Goal: Task Accomplishment & Management: Manage account settings

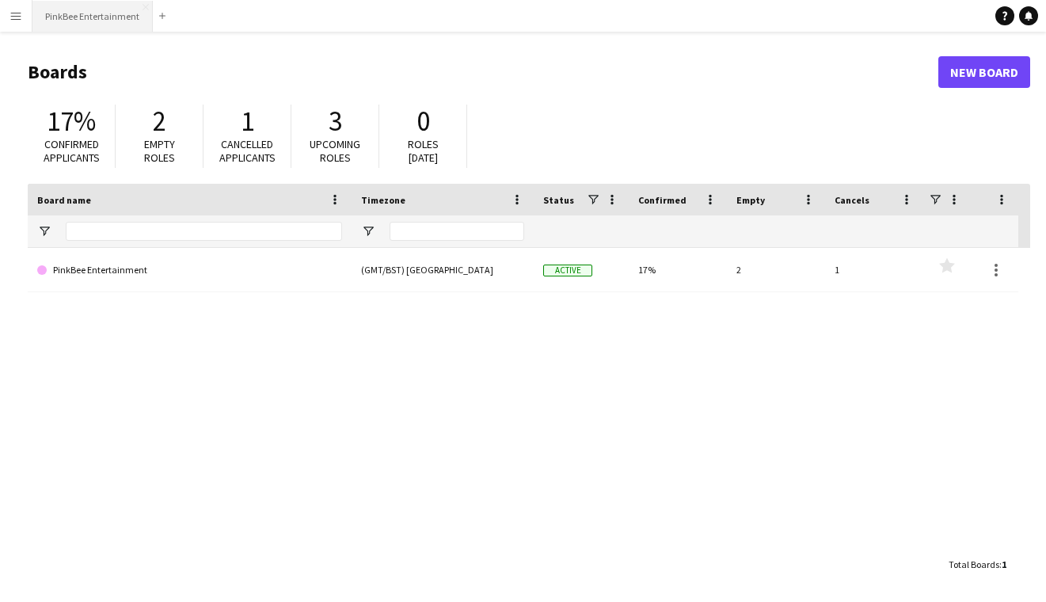
click at [116, 20] on button "PinkBee Entertainment Close" at bounding box center [92, 16] width 120 height 31
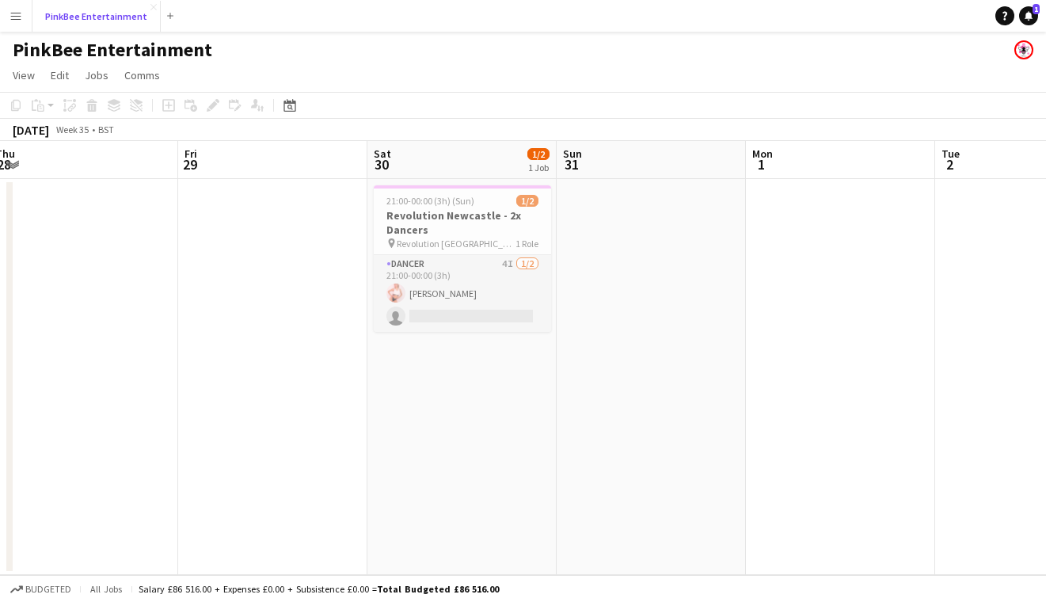
scroll to position [0, 389]
click at [423, 224] on h3 "Revolution Newcastle - 2x Dancers" at bounding box center [462, 222] width 177 height 28
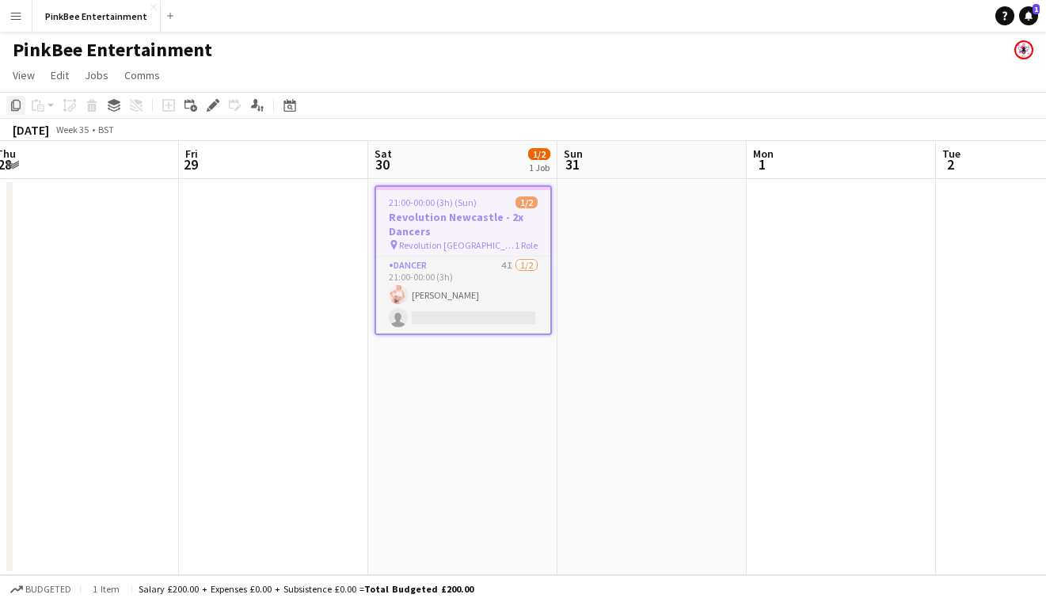
click at [6, 104] on div "Copy" at bounding box center [15, 105] width 19 height 19
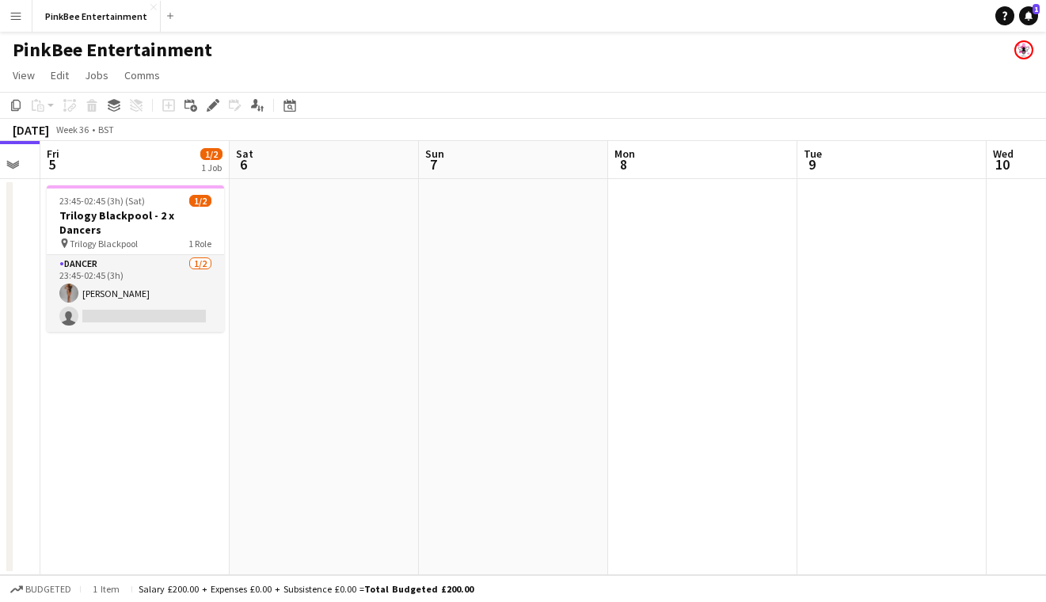
scroll to position [0, 557]
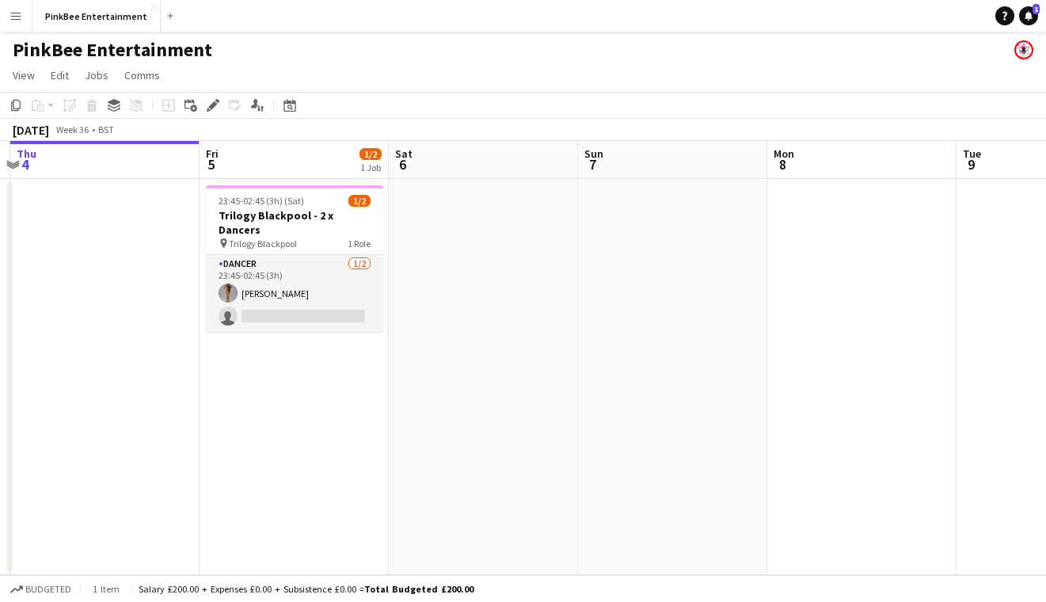
click at [488, 303] on app-date-cell at bounding box center [483, 377] width 189 height 396
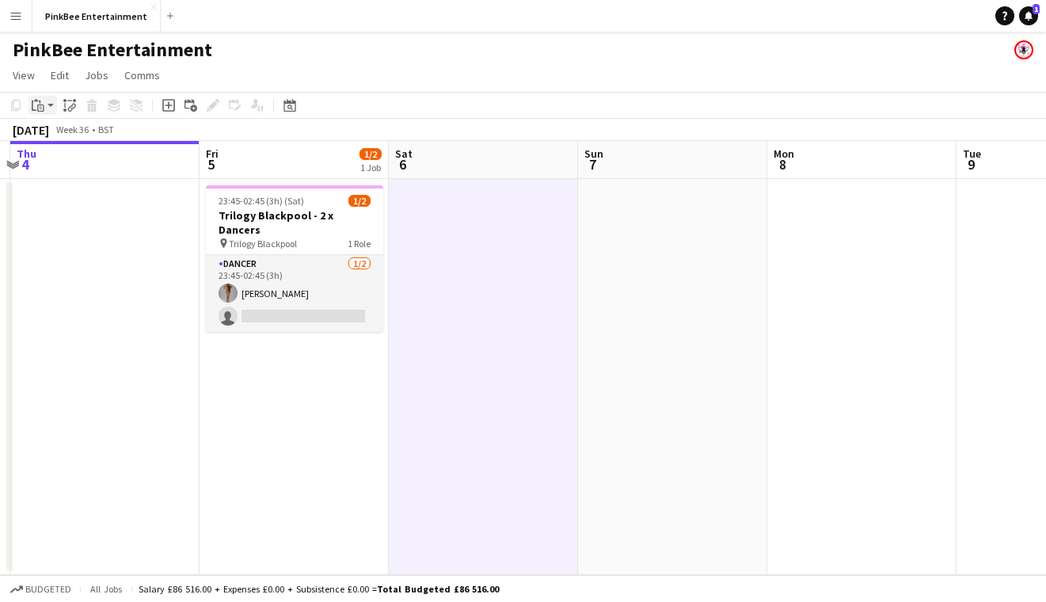
click at [41, 107] on icon "Paste" at bounding box center [38, 105] width 13 height 13
click at [115, 134] on link "Paste Command V" at bounding box center [104, 135] width 125 height 14
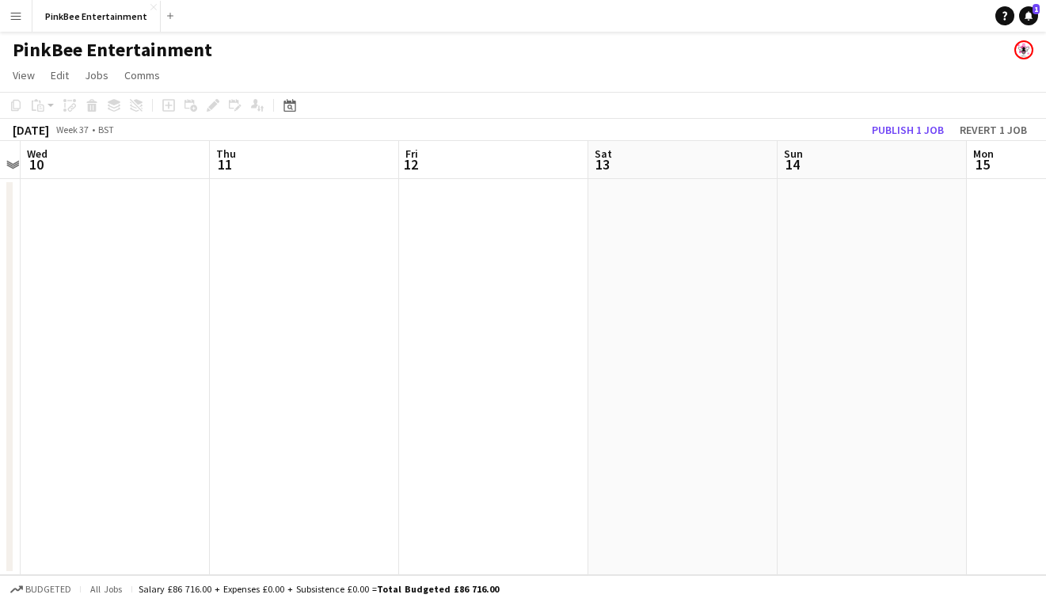
scroll to position [0, 588]
click at [665, 252] on app-date-cell at bounding box center [641, 377] width 189 height 396
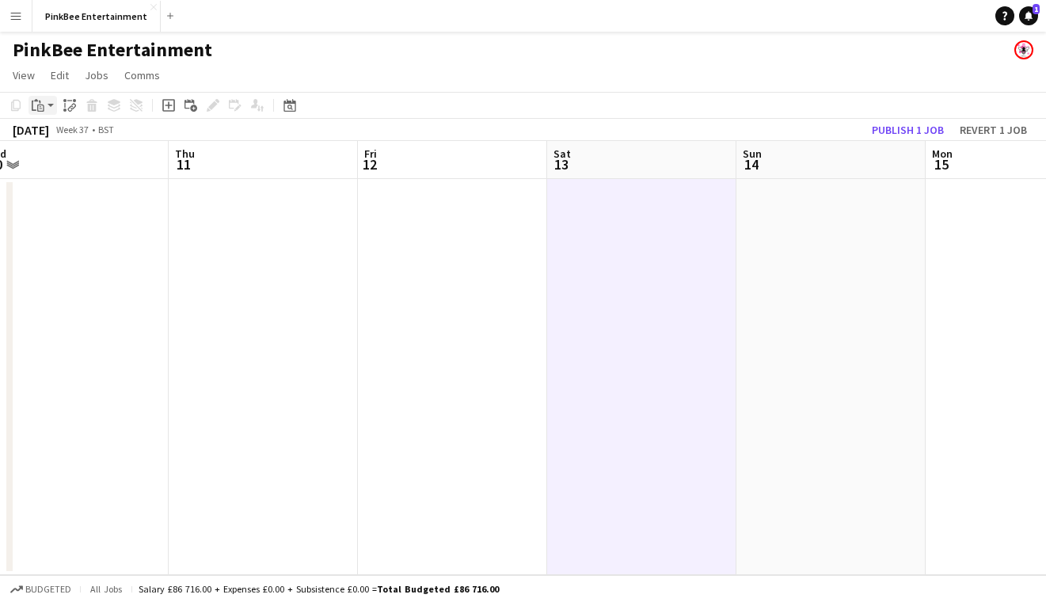
click at [38, 107] on icon "Paste" at bounding box center [38, 105] width 13 height 13
click at [59, 137] on link "Paste Command V" at bounding box center [104, 135] width 125 height 14
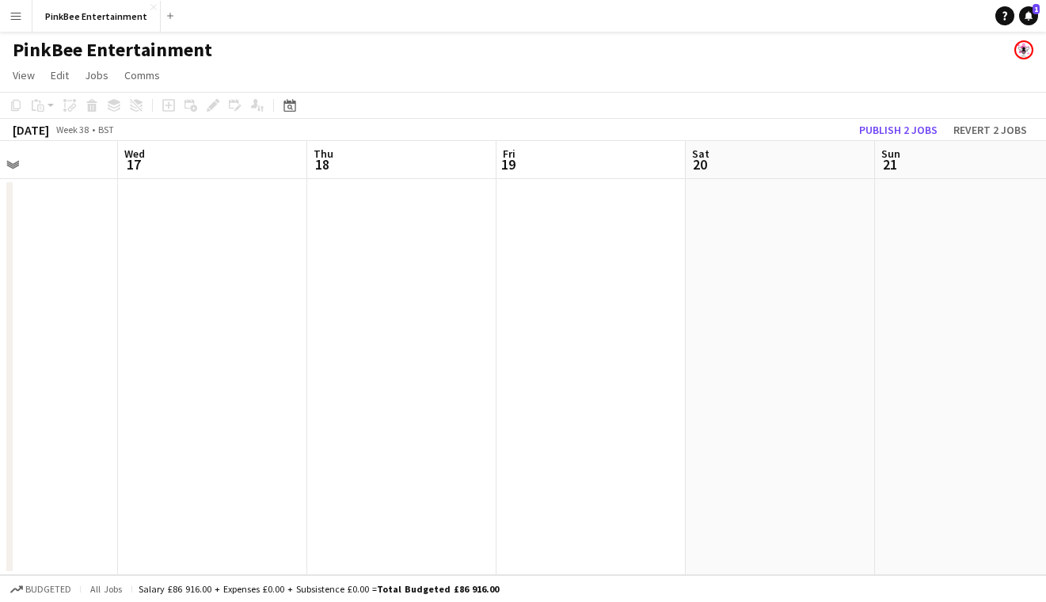
scroll to position [0, 670]
click at [754, 226] on app-date-cell at bounding box center [749, 377] width 189 height 396
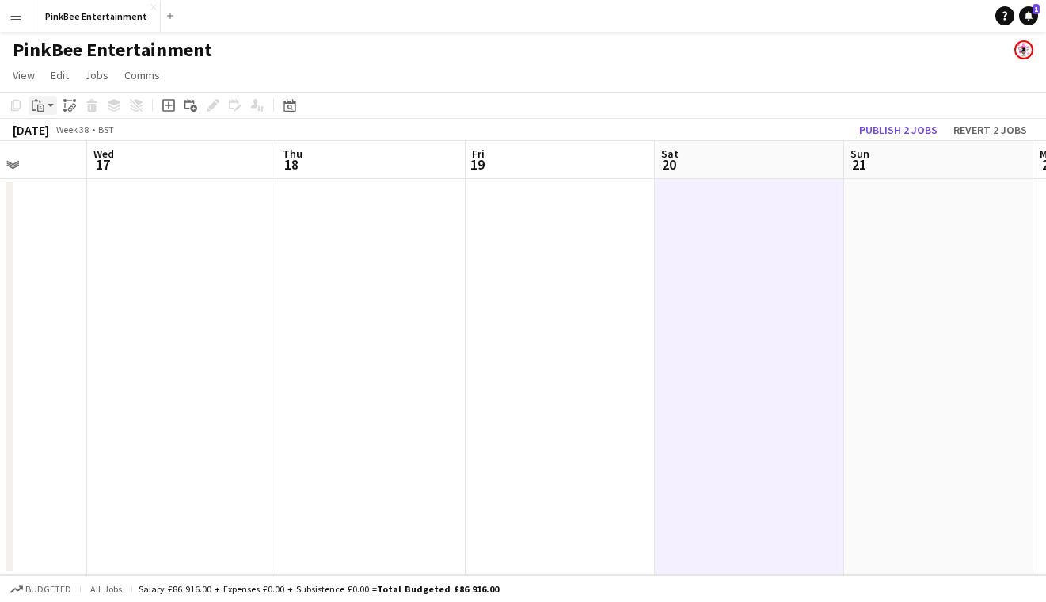
click at [37, 109] on icon at bounding box center [40, 107] width 7 height 7
click at [54, 133] on link "Paste Command V" at bounding box center [104, 135] width 125 height 14
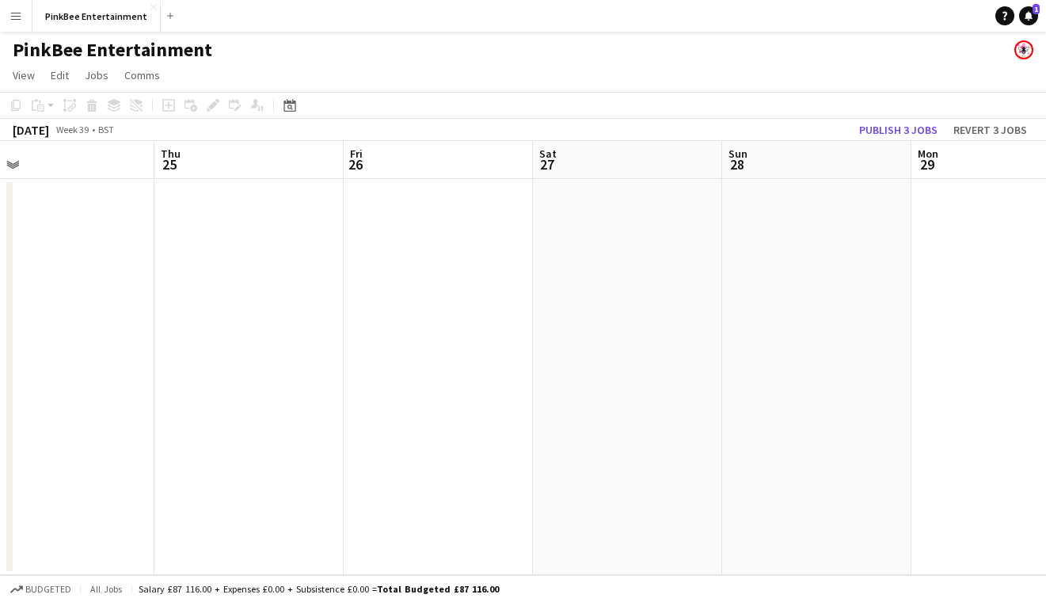
scroll to position [0, 618]
click at [534, 262] on app-date-cell at bounding box center [611, 377] width 189 height 396
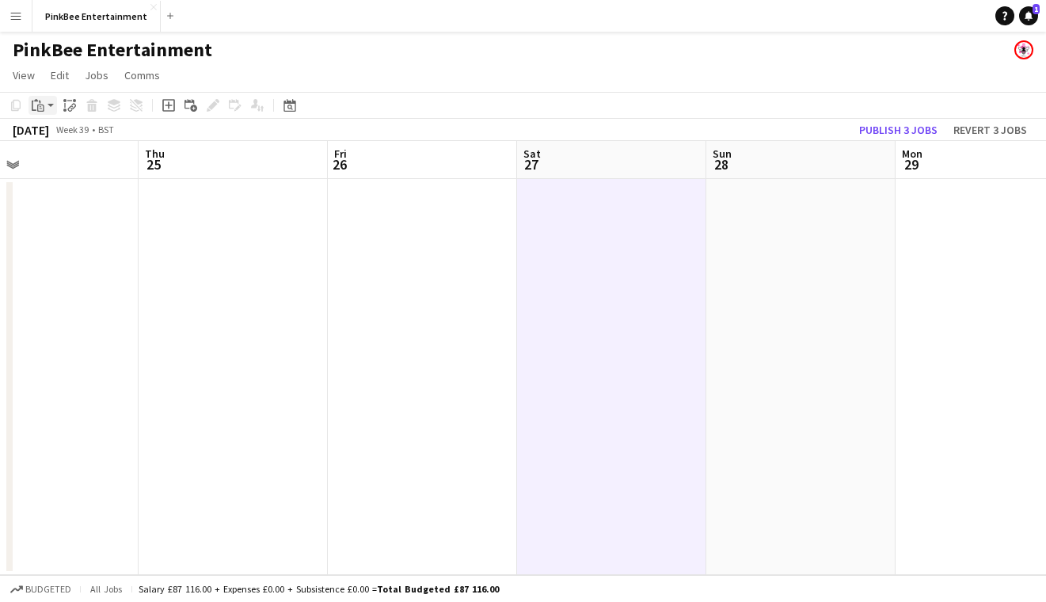
click at [36, 106] on icon "Paste" at bounding box center [38, 105] width 13 height 13
click at [55, 130] on link "Paste Command V" at bounding box center [104, 135] width 125 height 14
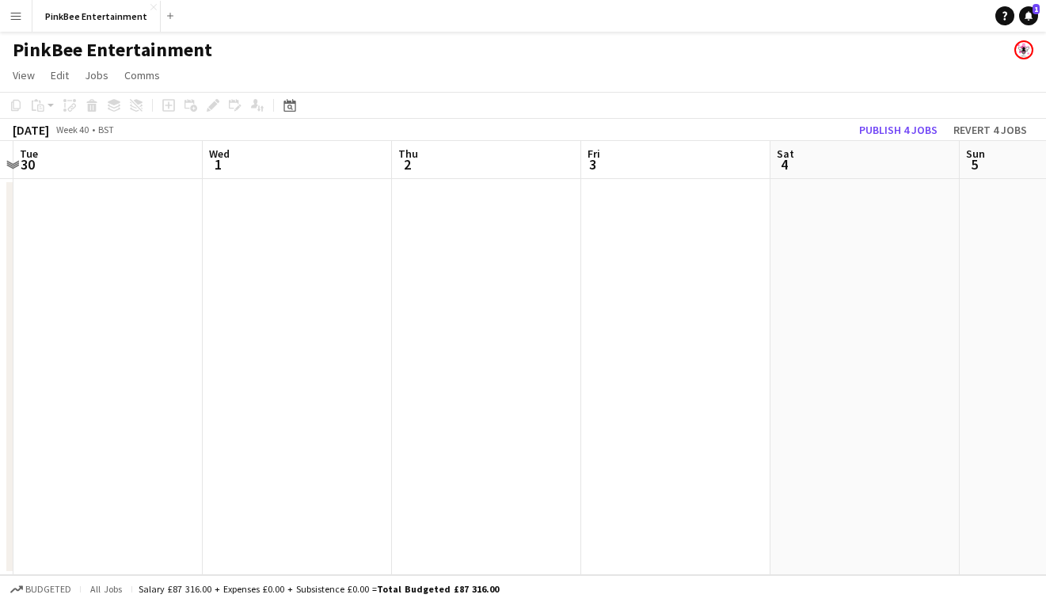
scroll to position [0, 554]
click at [588, 233] on app-date-cell at bounding box center [593, 377] width 189 height 396
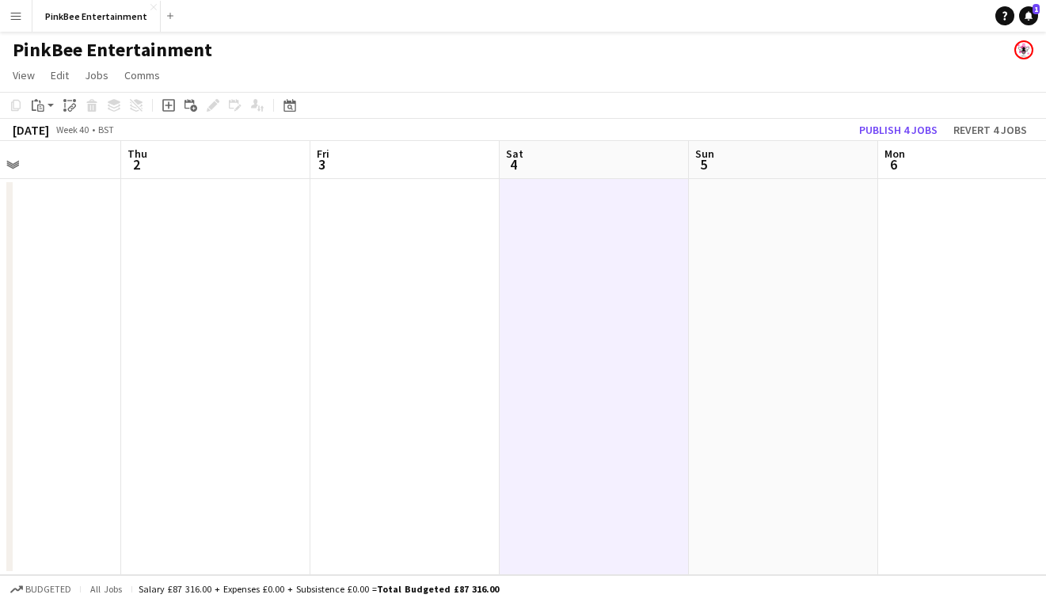
scroll to position [0, 635]
click at [33, 102] on icon "Paste" at bounding box center [38, 105] width 13 height 13
click at [58, 134] on link "Paste Command V" at bounding box center [104, 135] width 125 height 14
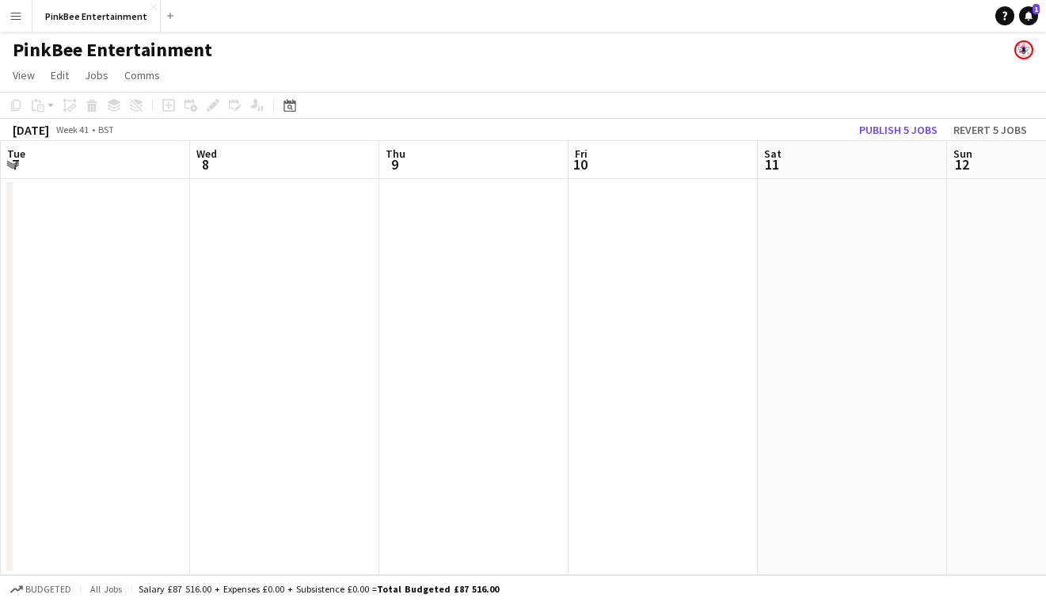
scroll to position [0, 598]
click at [620, 237] on app-date-cell at bounding box center [631, 377] width 189 height 396
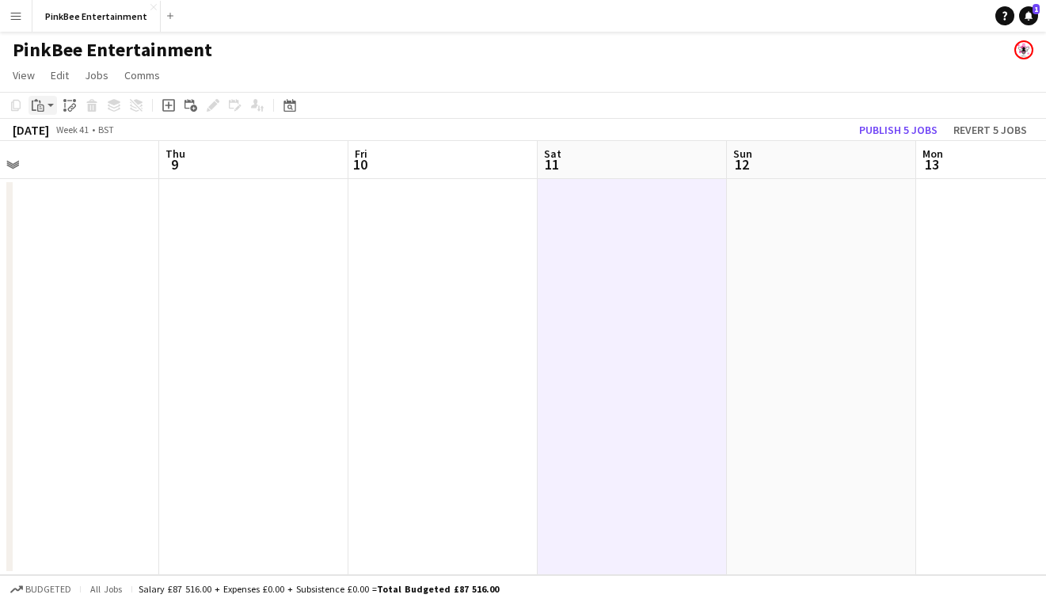
click at [38, 112] on div "Paste" at bounding box center [37, 105] width 19 height 19
click at [59, 135] on link "Paste Command V" at bounding box center [104, 135] width 125 height 14
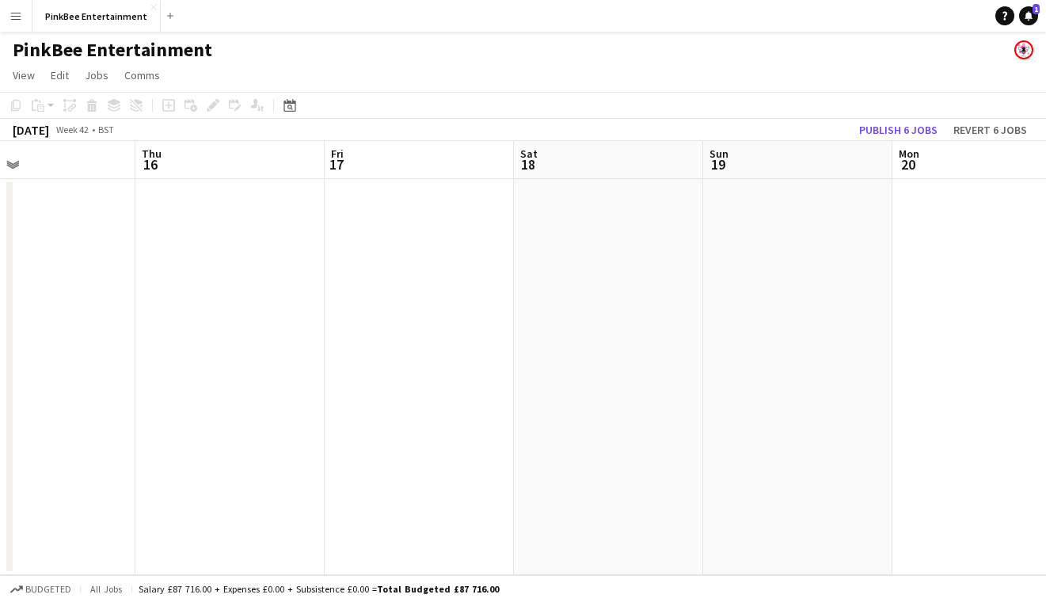
click at [545, 236] on app-date-cell at bounding box center [608, 377] width 189 height 396
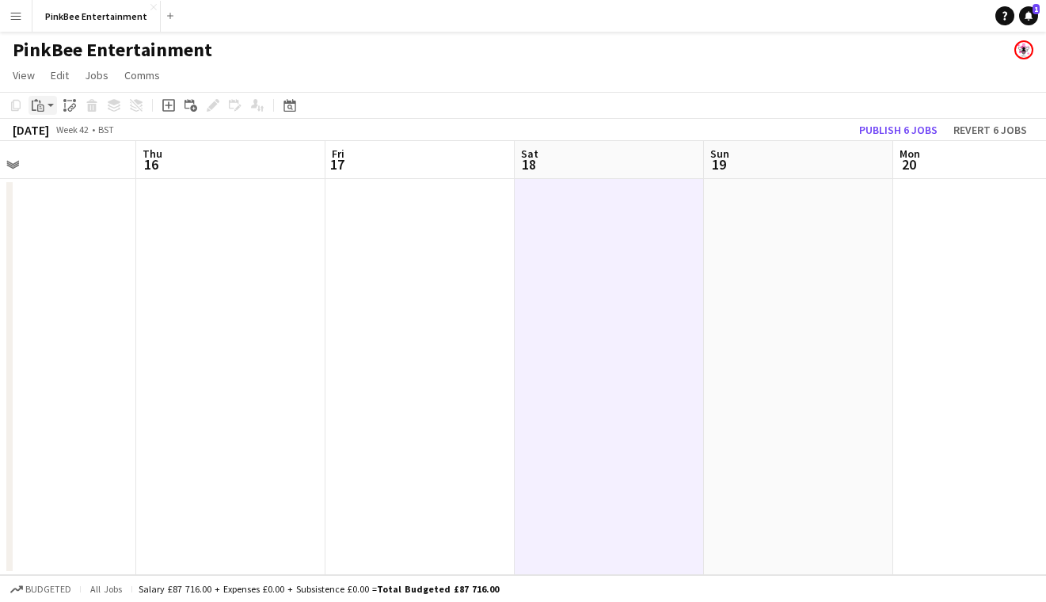
click at [44, 110] on icon "Paste" at bounding box center [38, 105] width 13 height 13
click at [60, 132] on link "Paste Command V" at bounding box center [104, 135] width 125 height 14
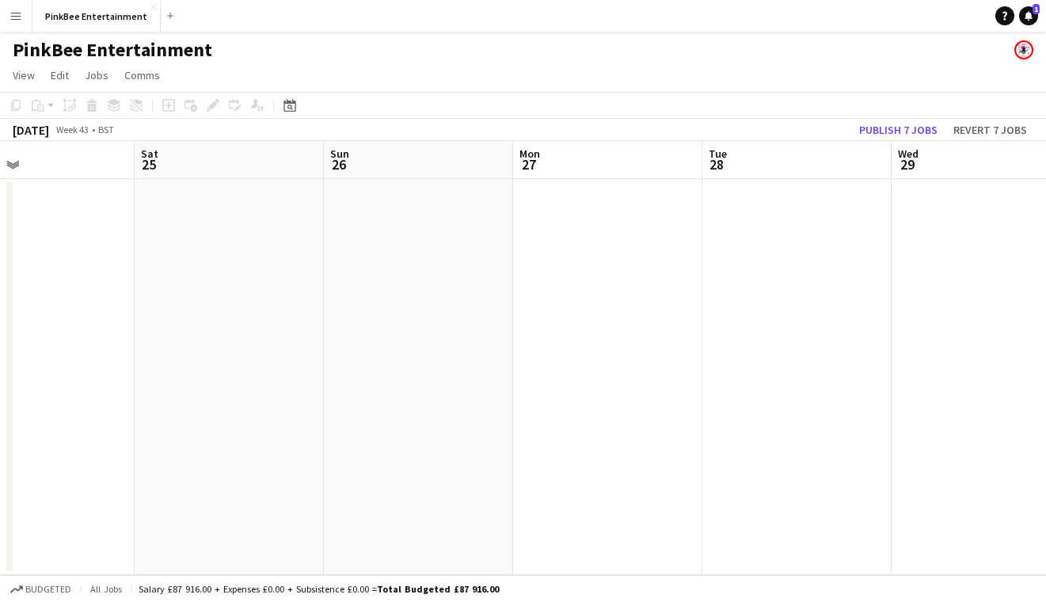
scroll to position [0, 628]
click at [211, 244] on app-date-cell at bounding box center [222, 377] width 189 height 396
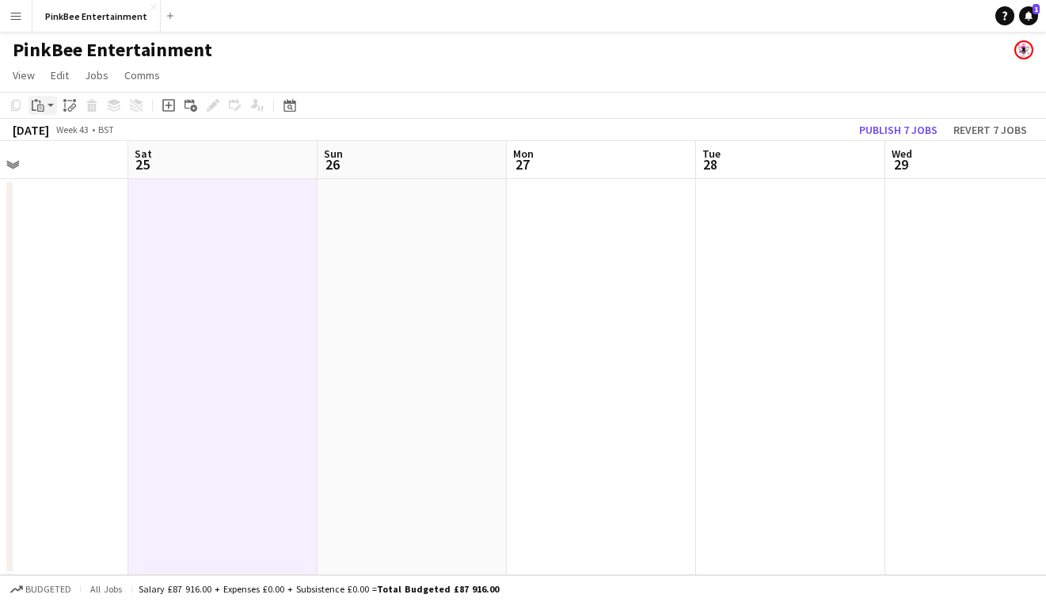
click at [32, 107] on icon at bounding box center [34, 106] width 5 height 10
click at [67, 137] on link "Paste Command V" at bounding box center [104, 135] width 125 height 14
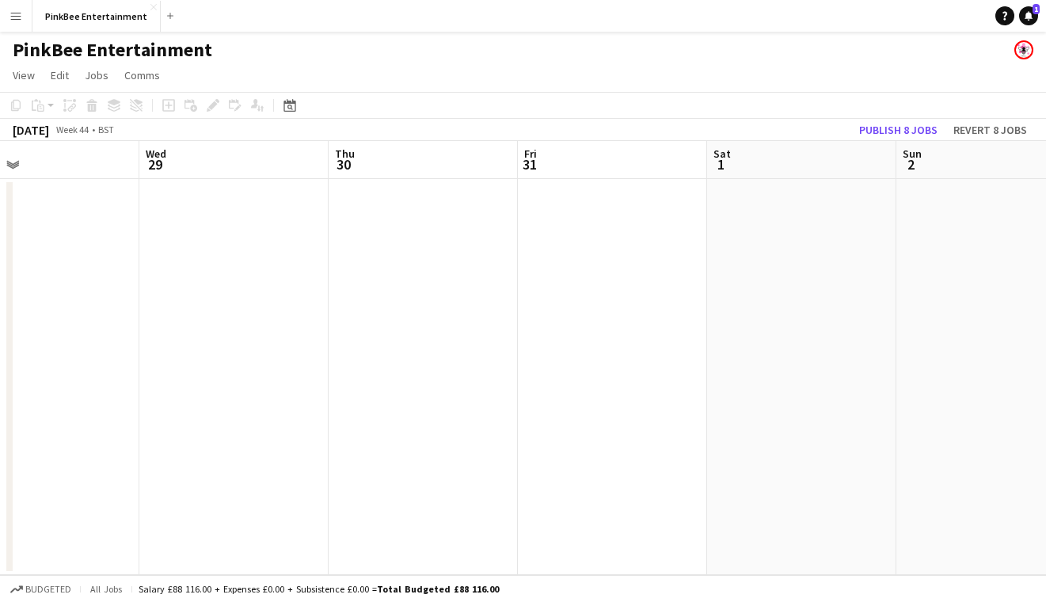
scroll to position [0, 624]
click at [830, 248] on app-date-cell at bounding box center [794, 377] width 189 height 396
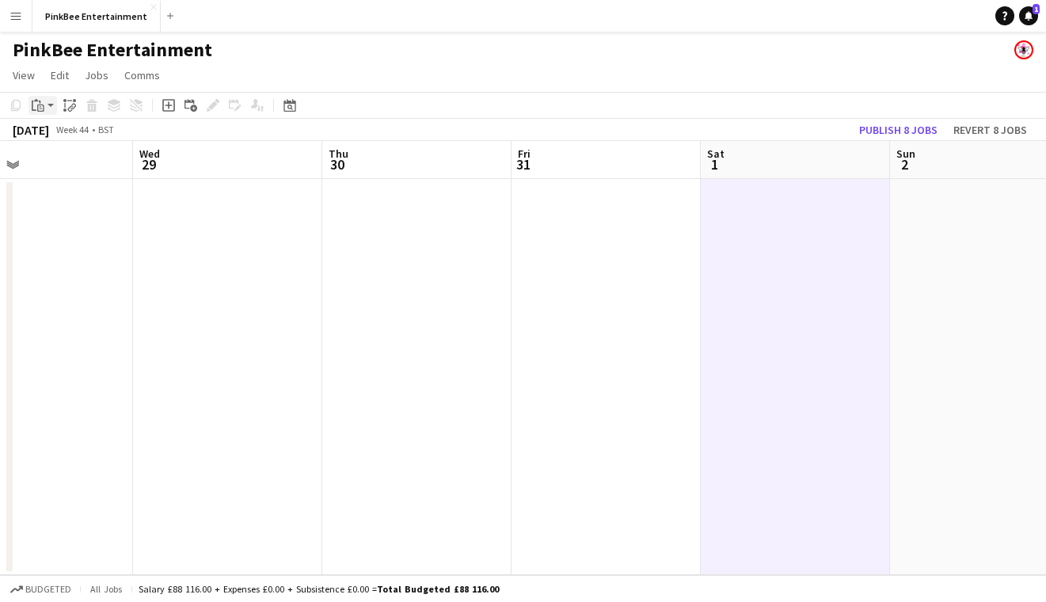
click at [32, 104] on icon "Paste" at bounding box center [38, 105] width 13 height 13
click at [51, 134] on link "Paste Command V" at bounding box center [104, 135] width 125 height 14
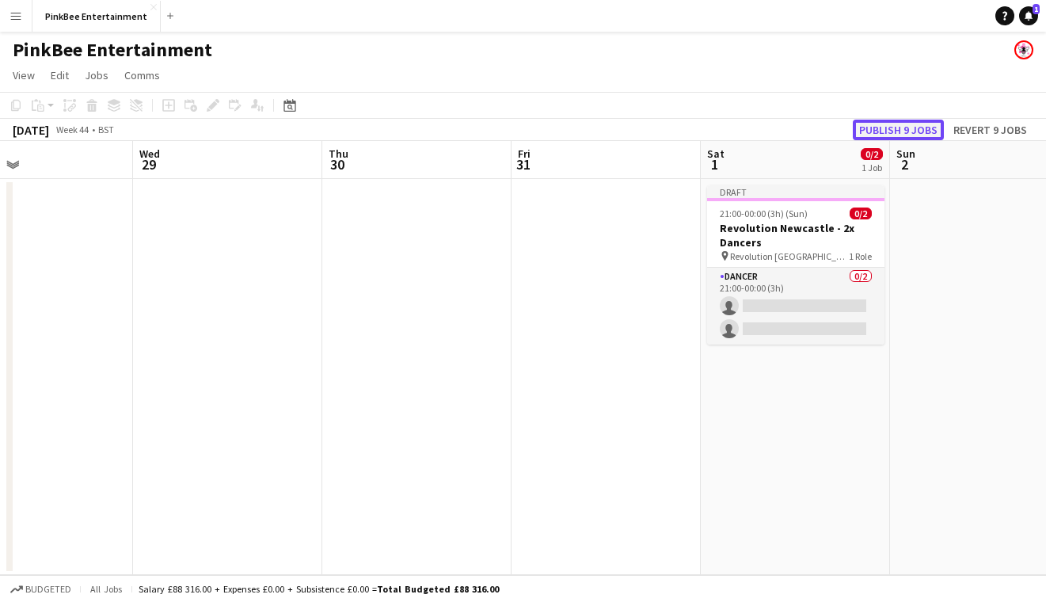
click at [898, 127] on button "Publish 9 jobs" at bounding box center [897, 130] width 91 height 21
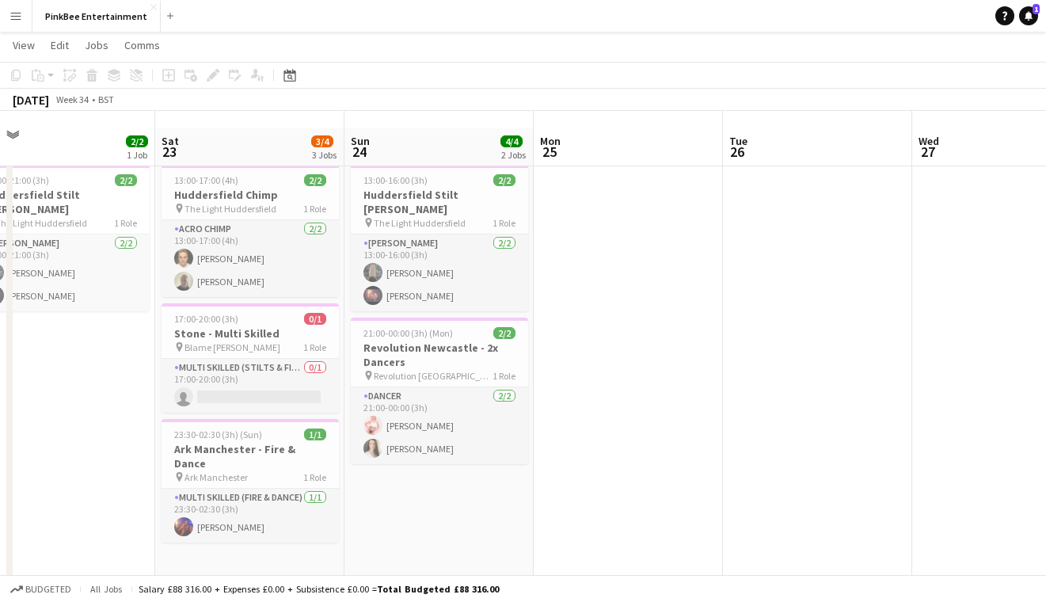
scroll to position [36, 0]
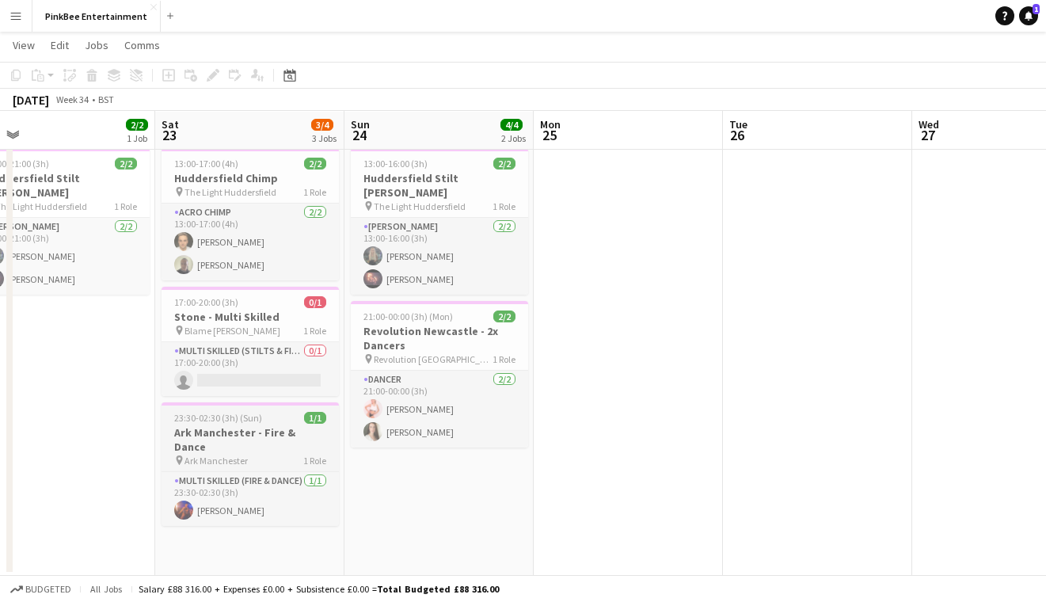
click at [231, 431] on h3 "Ark Manchester - Fire & Dance" at bounding box center [249, 439] width 177 height 28
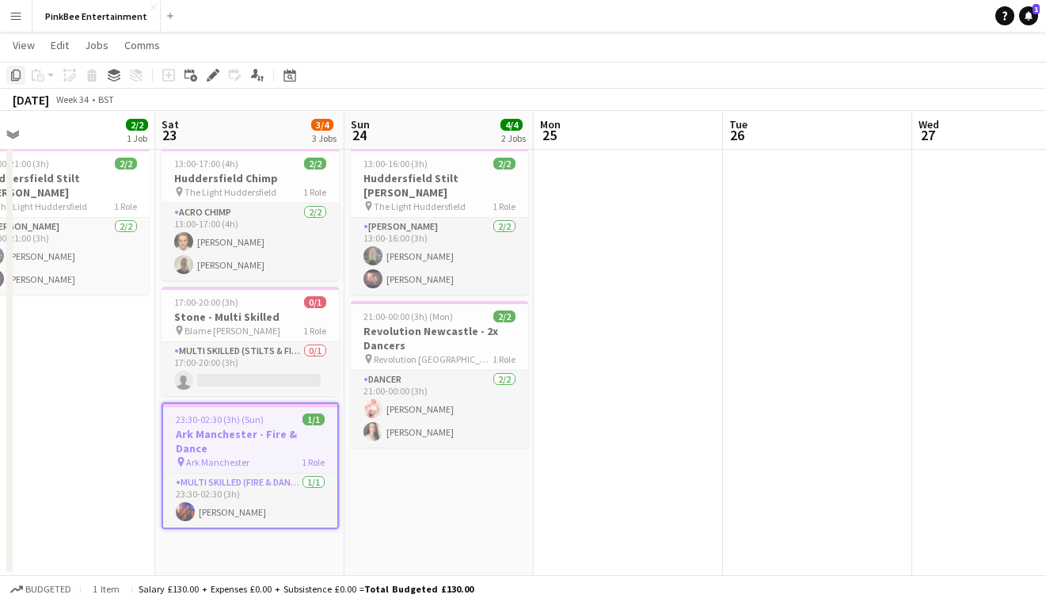
click at [20, 81] on icon "Copy" at bounding box center [15, 75] width 13 height 13
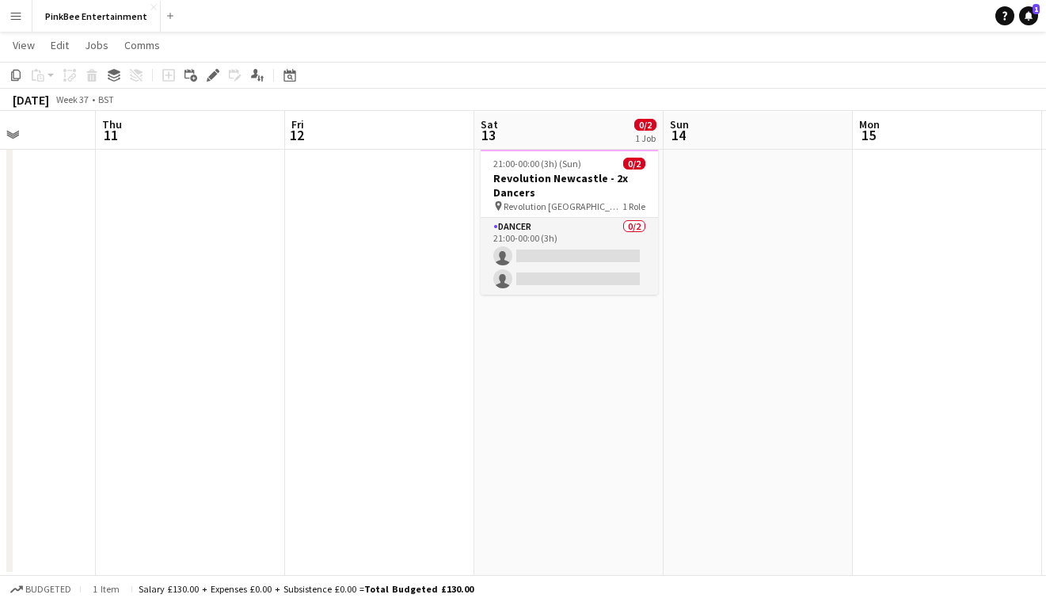
scroll to position [0, 591]
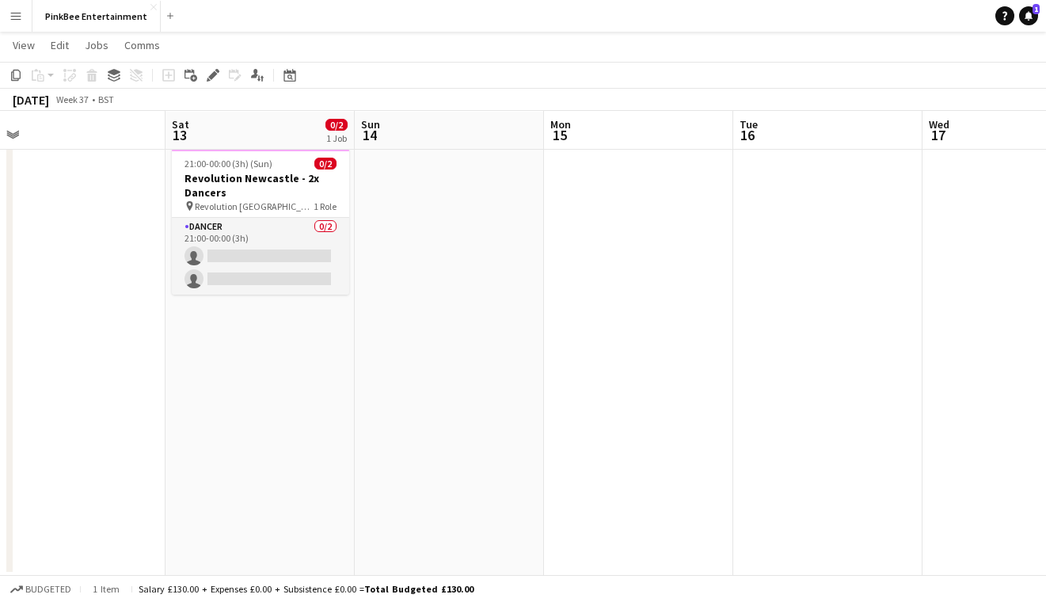
click at [252, 382] on app-date-cell "21:00-00:00 (3h) (Sun) 0/2 Revolution Newcastle - 2x Dancers pin Revolution New…" at bounding box center [259, 359] width 189 height 434
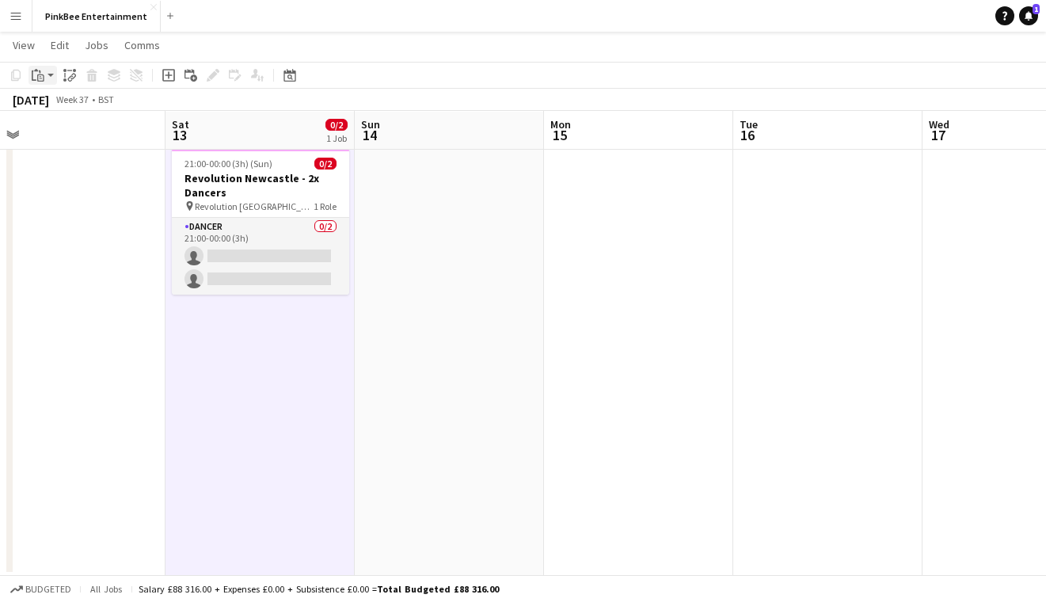
click at [37, 80] on icon at bounding box center [40, 77] width 7 height 7
click at [72, 104] on link "Paste Command V" at bounding box center [104, 105] width 125 height 14
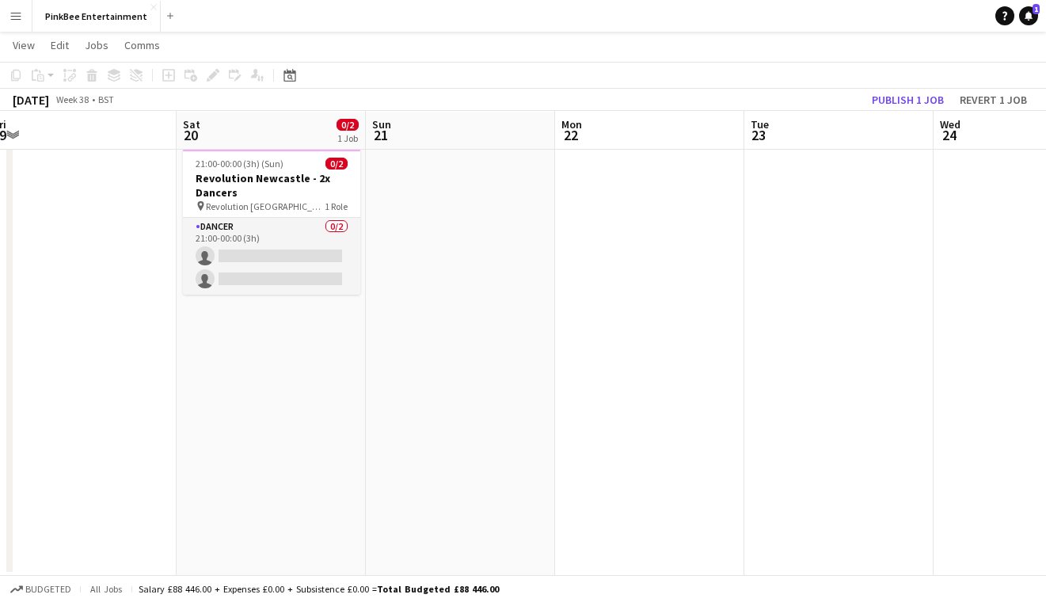
scroll to position [0, 585]
click at [270, 343] on app-date-cell "21:00-00:00 (3h) (Sun) 0/2 Revolution Newcastle - 2x Dancers pin Revolution New…" at bounding box center [266, 359] width 189 height 434
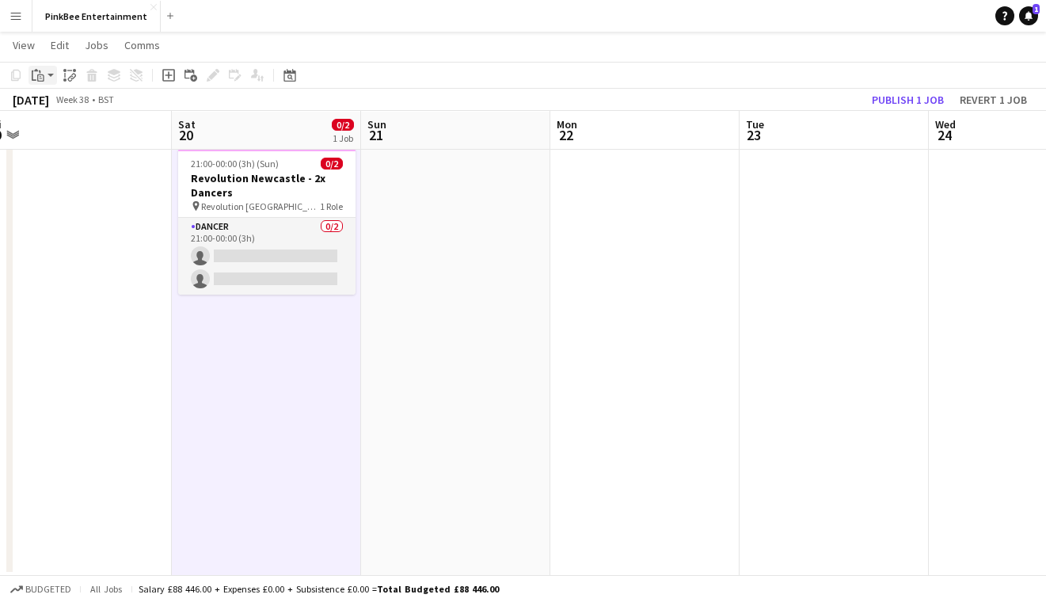
click at [36, 78] on icon "Paste" at bounding box center [38, 75] width 13 height 13
click at [71, 104] on link "Paste Command V" at bounding box center [104, 105] width 125 height 14
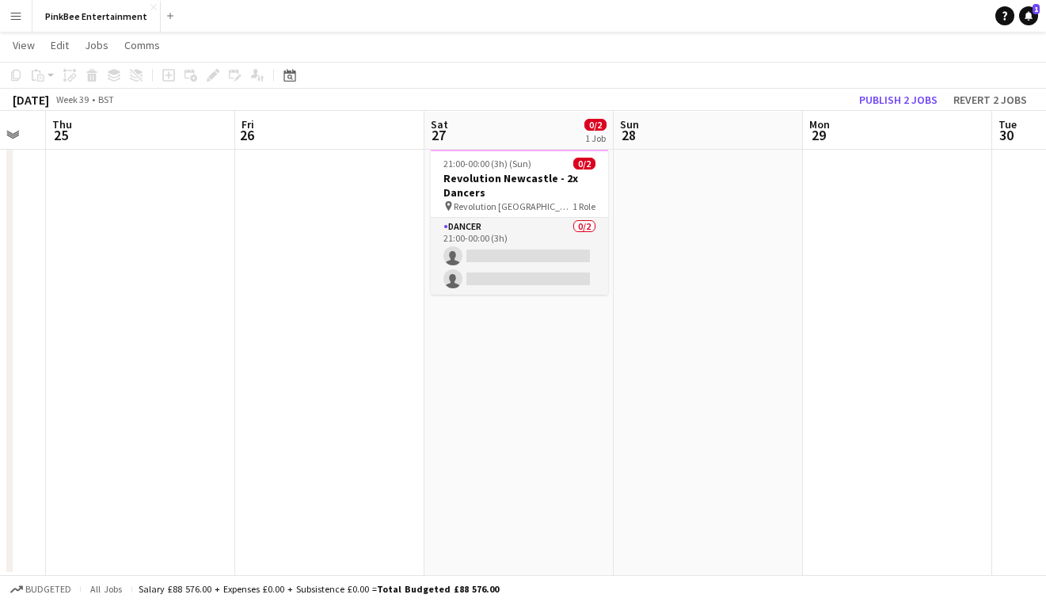
scroll to position [0, 712]
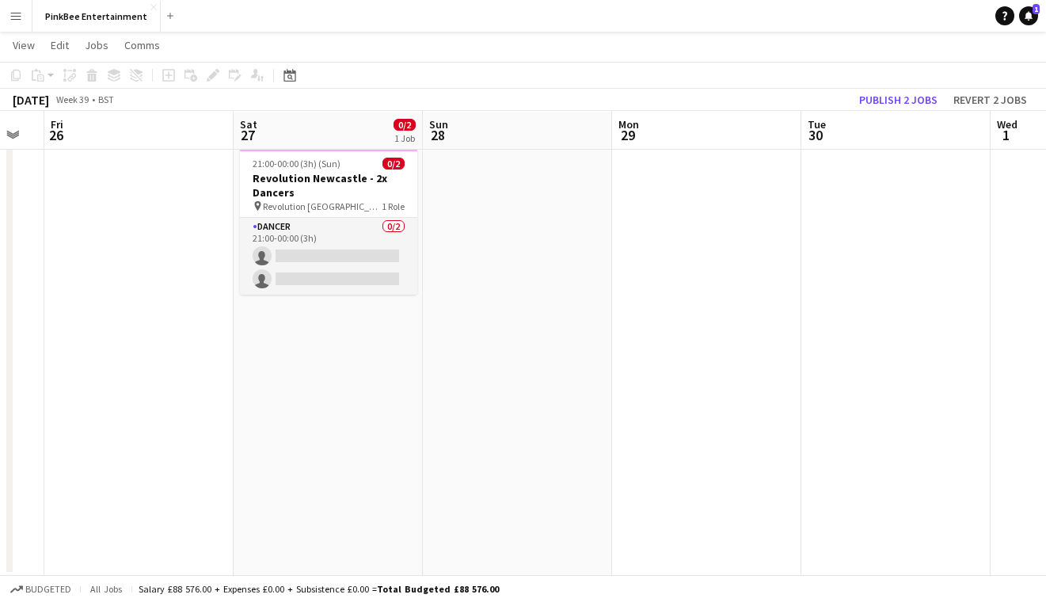
click at [355, 350] on app-date-cell "21:00-00:00 (3h) (Sun) 0/2 Revolution Newcastle - 2x Dancers pin Revolution New…" at bounding box center [327, 359] width 189 height 434
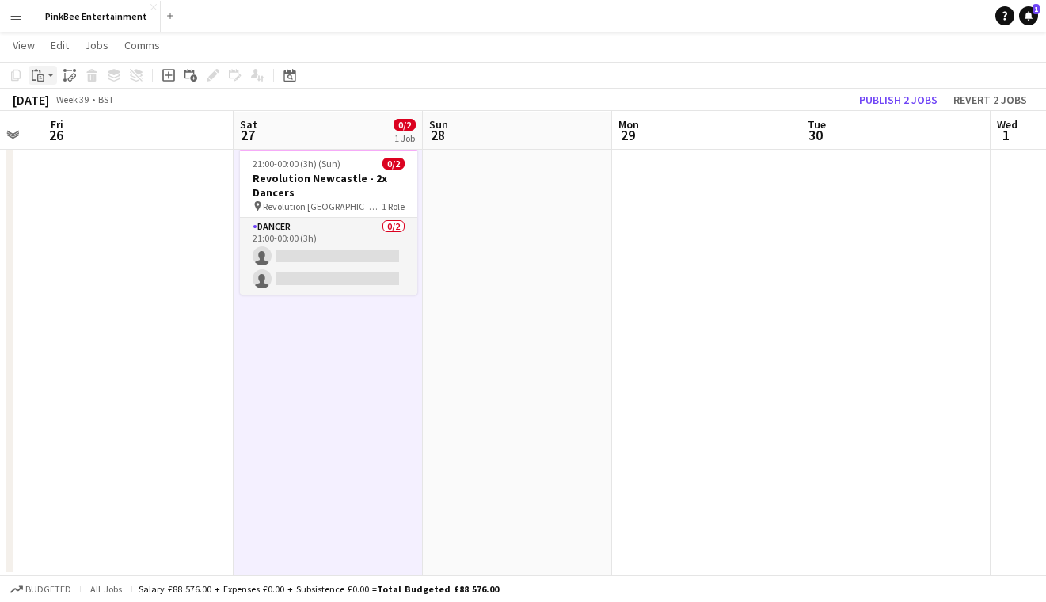
click at [28, 75] on div "Paste" at bounding box center [37, 75] width 19 height 19
click at [81, 107] on link "Paste Command V" at bounding box center [104, 105] width 125 height 14
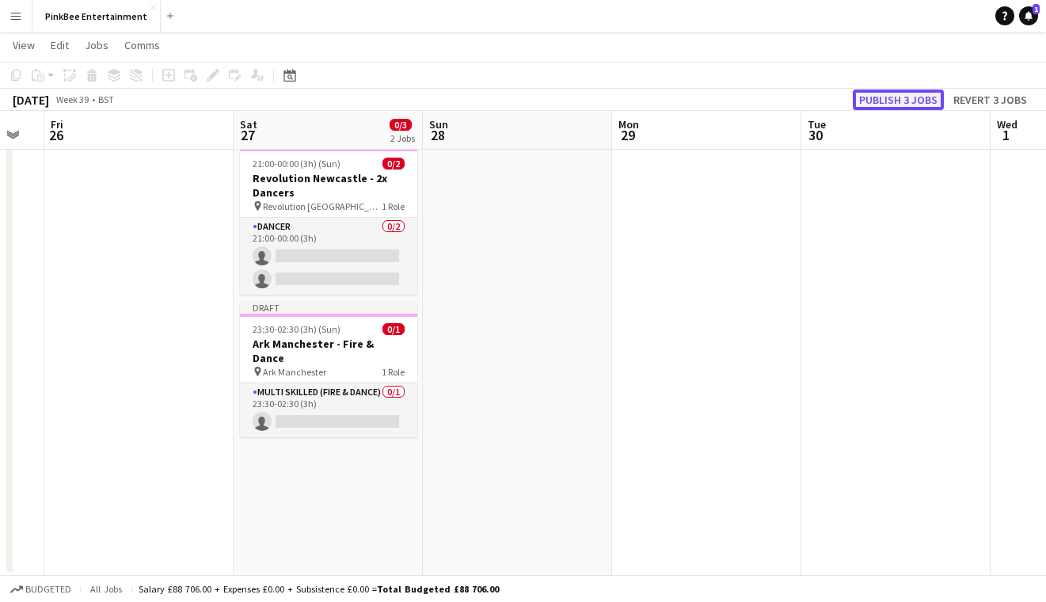
click at [877, 97] on button "Publish 3 jobs" at bounding box center [897, 99] width 91 height 21
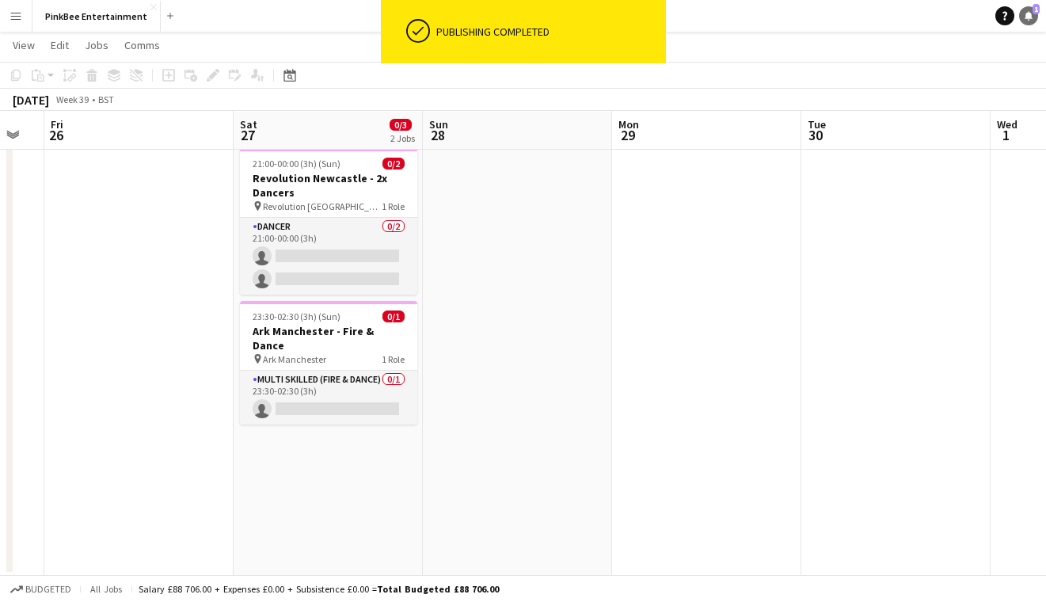
click at [1028, 15] on icon at bounding box center [1028, 15] width 8 height 8
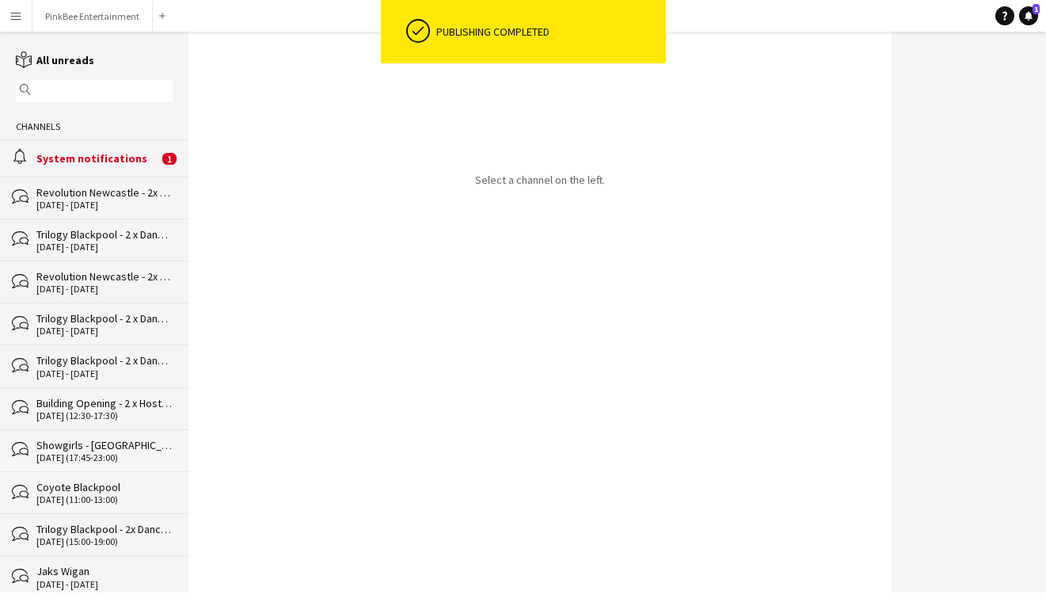
click at [154, 161] on div "System notifications" at bounding box center [97, 158] width 122 height 14
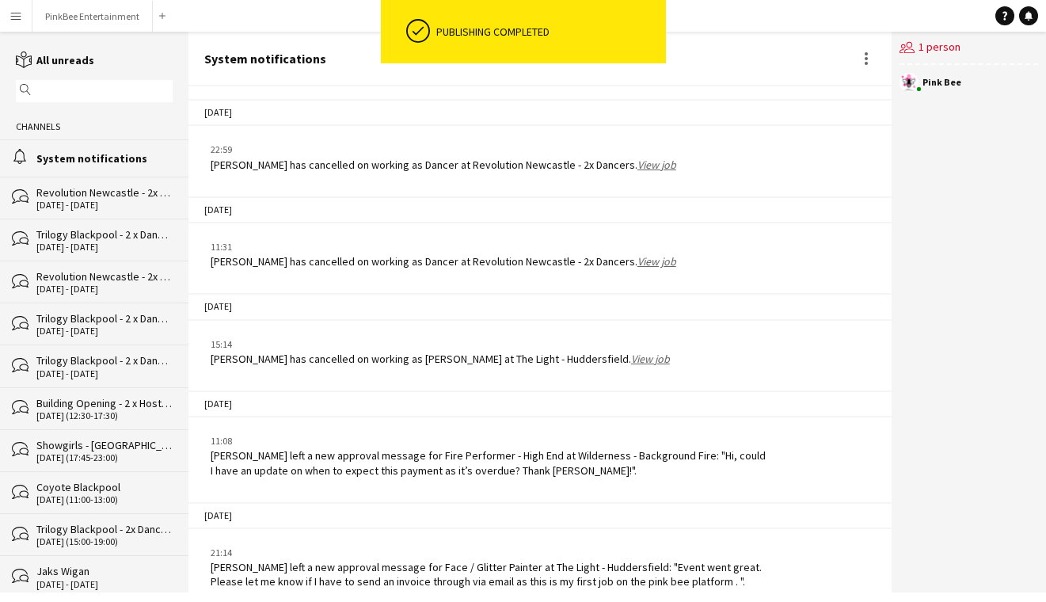
scroll to position [2394, 0]
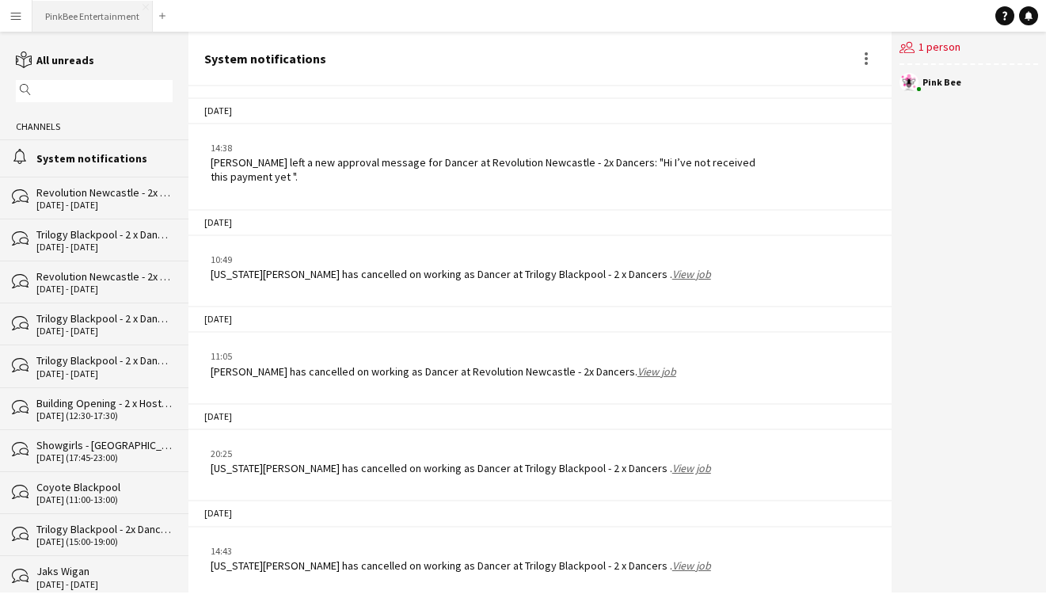
click at [104, 19] on button "PinkBee Entertainment Close" at bounding box center [92, 16] width 120 height 31
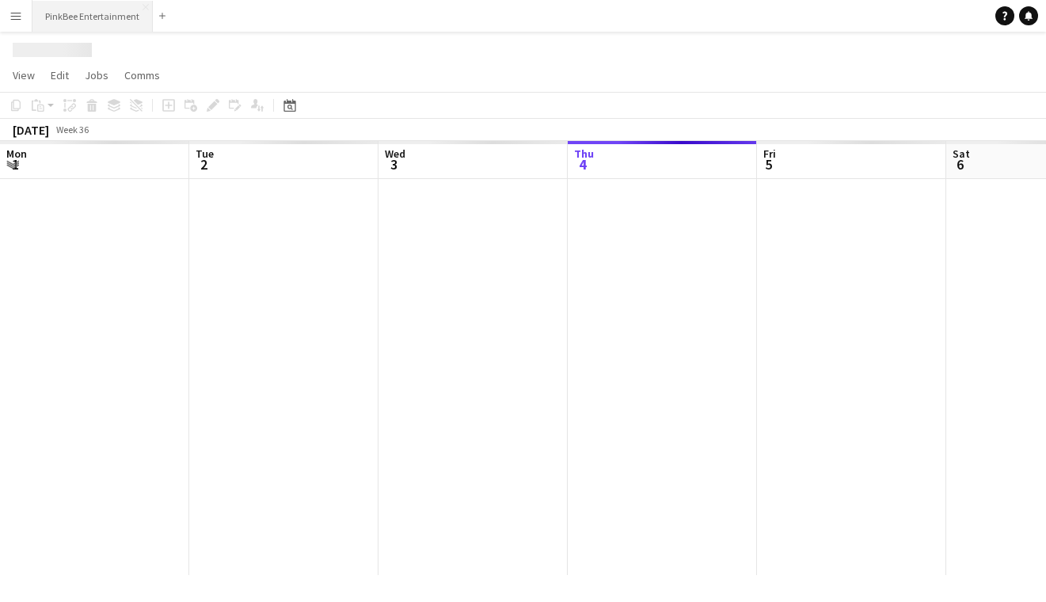
scroll to position [0, 378]
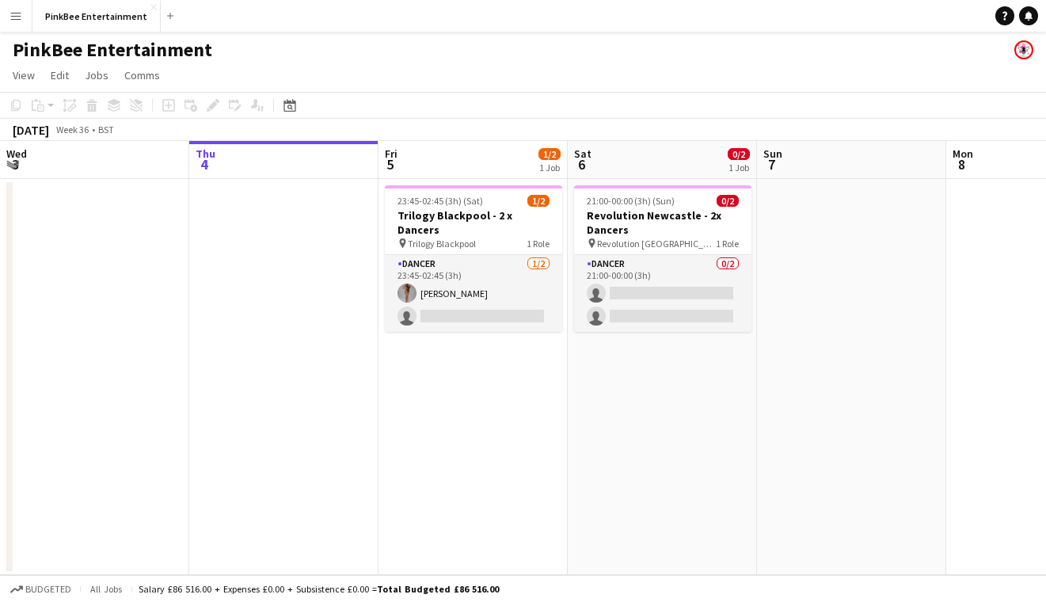
click at [10, 21] on app-icon "Menu" at bounding box center [15, 15] width 13 height 13
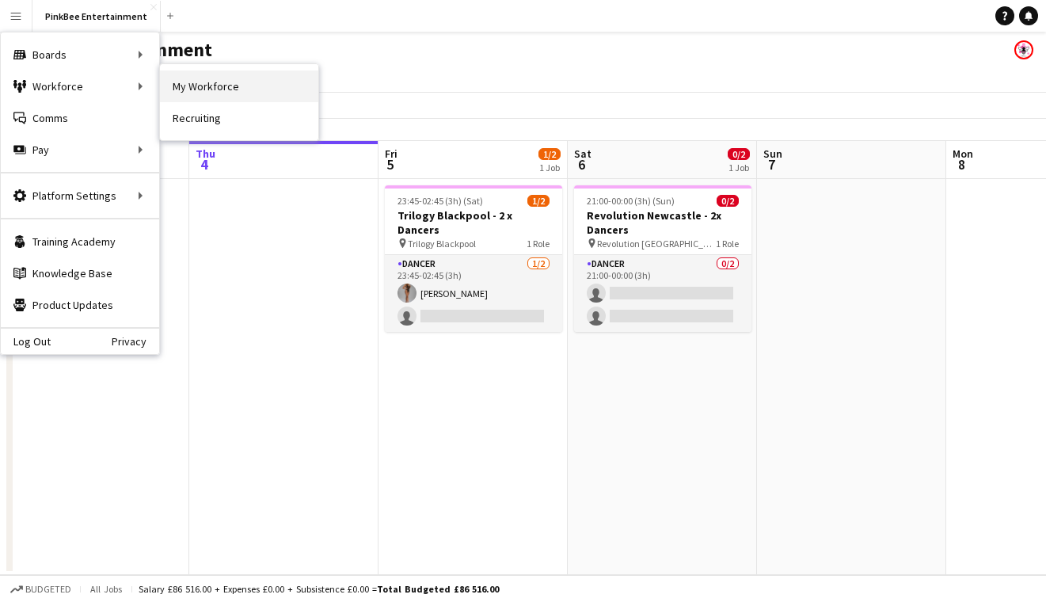
click at [192, 87] on link "My Workforce" at bounding box center [239, 86] width 158 height 32
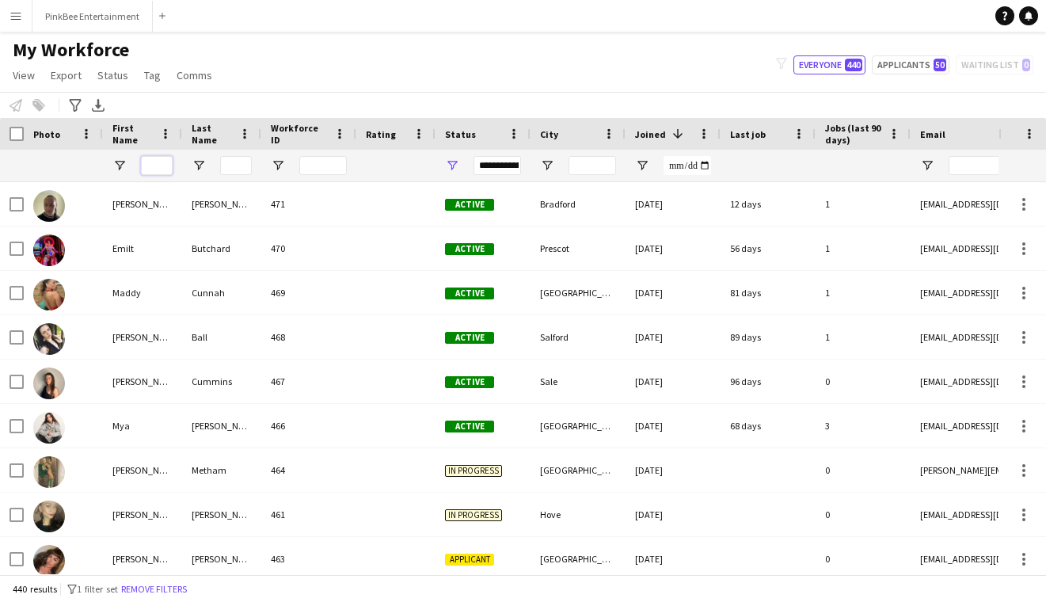
click at [154, 168] on input "First Name Filter Input" at bounding box center [157, 165] width 32 height 19
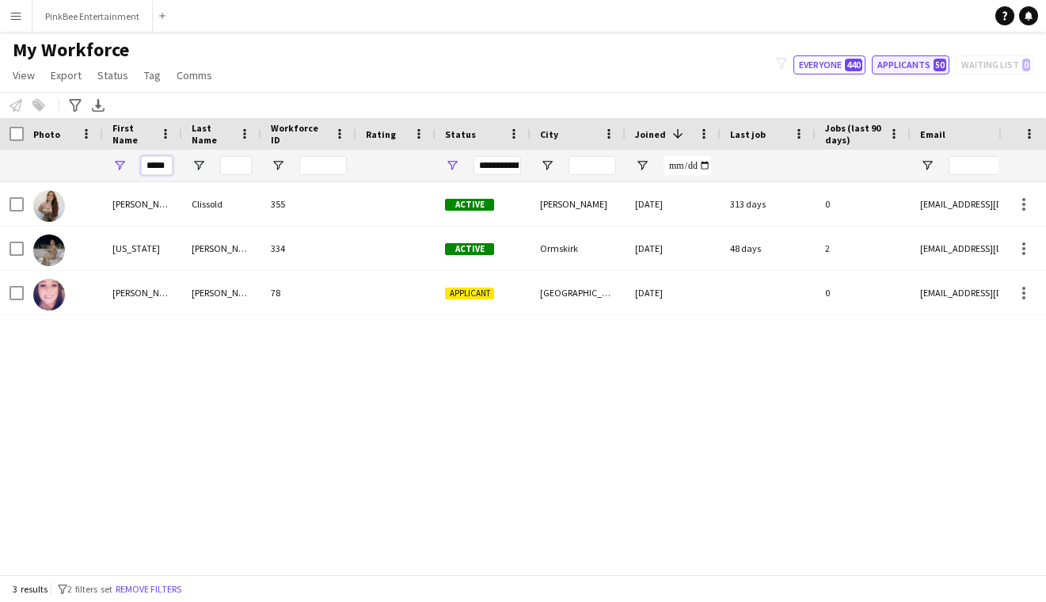
type input "*****"
click at [902, 60] on button "Applicants 50" at bounding box center [910, 64] width 78 height 19
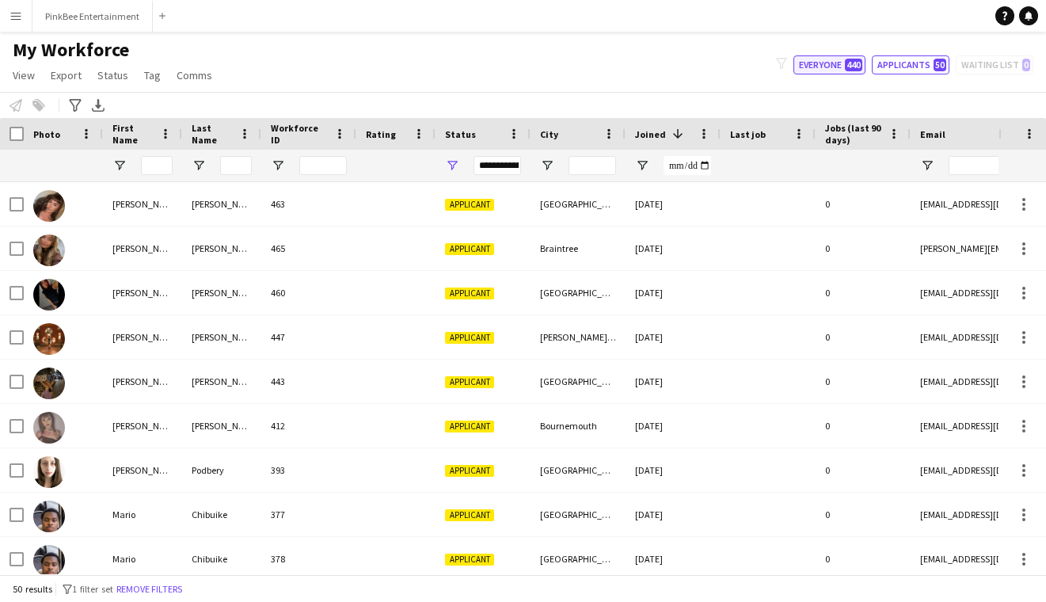
click at [821, 59] on button "Everyone 440" at bounding box center [829, 64] width 72 height 19
type input "**********"
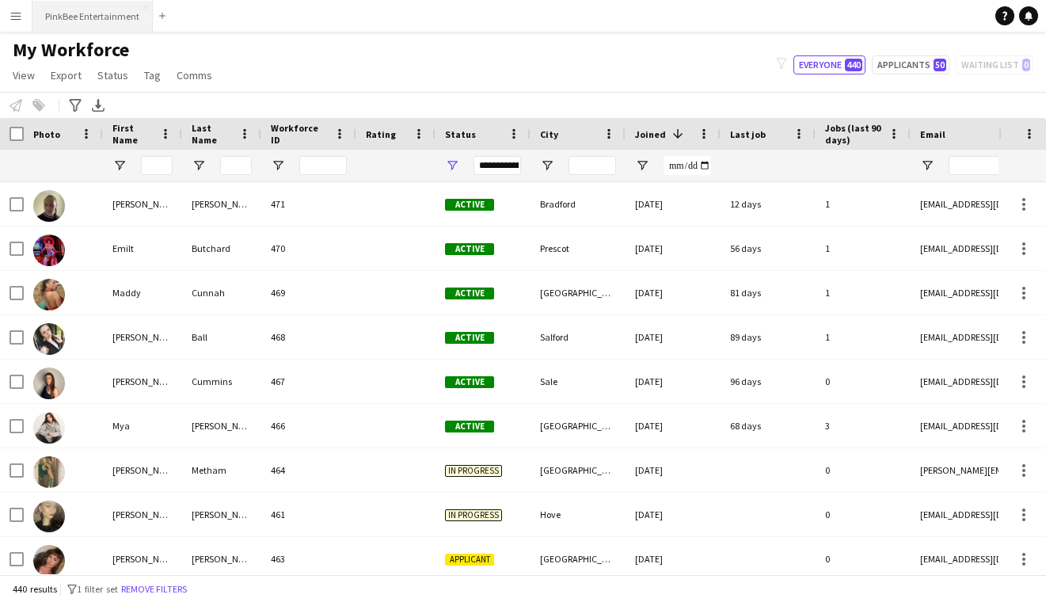
click at [75, 25] on button "PinkBee Entertainment Close" at bounding box center [92, 16] width 120 height 31
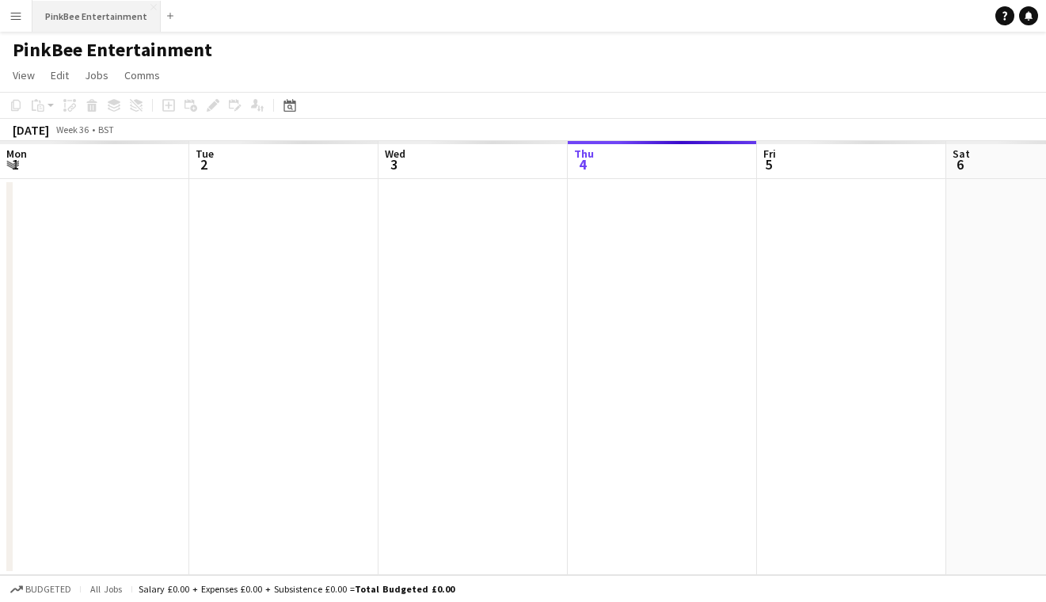
scroll to position [0, 378]
